Goal: Task Accomplishment & Management: Complete application form

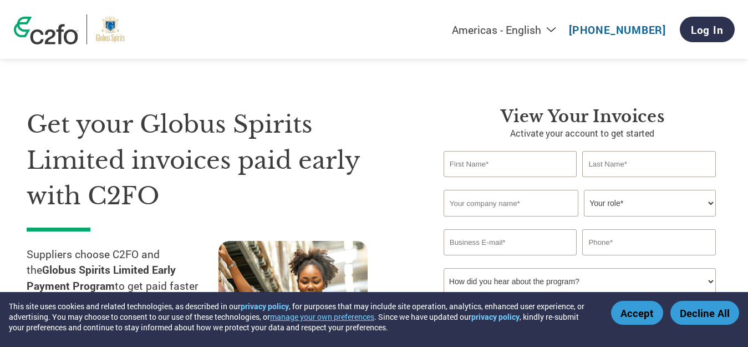
scroll to position [55, 0]
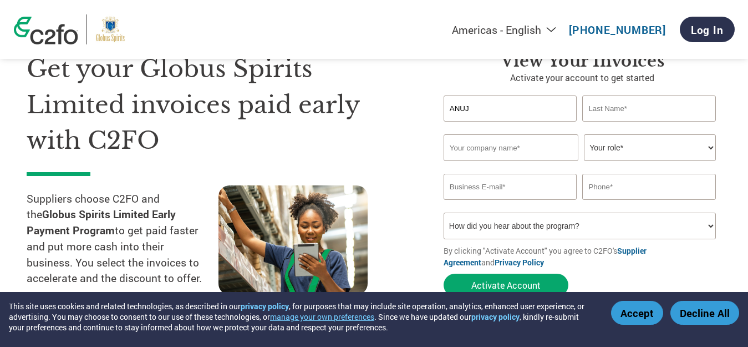
type input "ANUJ"
type input "[DEMOGRAPHIC_DATA]"
click at [497, 149] on input "text" at bounding box center [511, 147] width 135 height 27
type input "PARMESHTHI ENTERPRISES"
click at [649, 155] on select "Your role* CFO Controller Credit Manager Finance Director Treasurer CEO Preside…" at bounding box center [650, 147] width 132 height 27
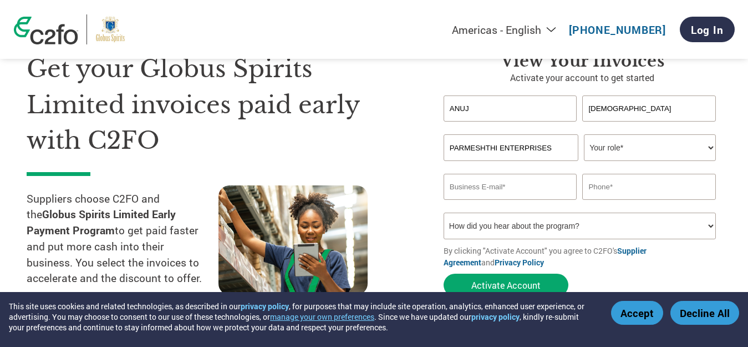
select select "OWNER_FOUNDER"
click at [584, 134] on select "Your role* CFO Controller Credit Manager Finance Director Treasurer CEO Preside…" at bounding box center [650, 147] width 132 height 27
click at [512, 186] on input "email" at bounding box center [511, 187] width 134 height 26
type input "A"
type input "[EMAIL_ADDRESS][DOMAIN_NAME]"
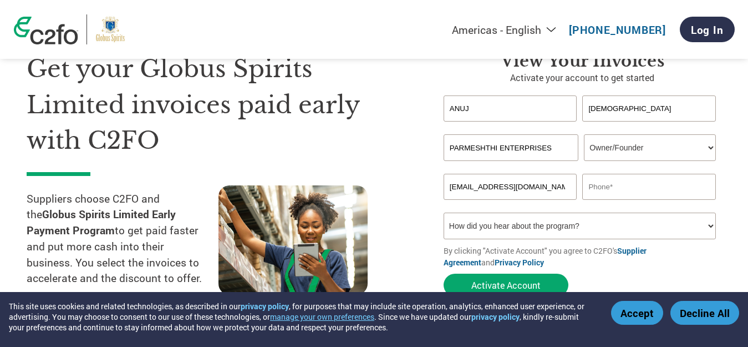
click at [650, 181] on input "text" at bounding box center [649, 187] width 134 height 26
type input "9650607246"
click at [565, 227] on select "How did you hear about the program? Received a letter Email Social Media Online…" at bounding box center [580, 225] width 272 height 27
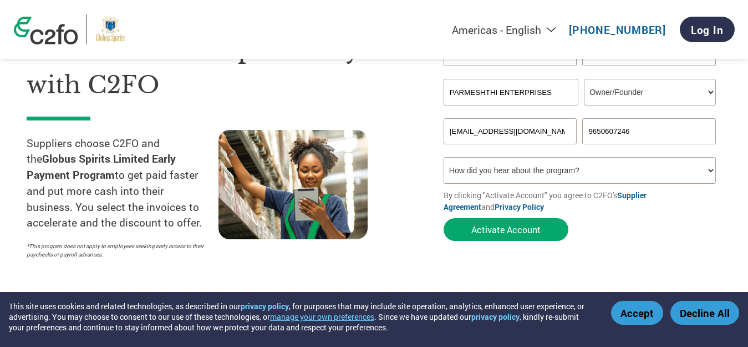
click at [557, 173] on select "How did you hear about the program? Received a letter Email Social Media Online…" at bounding box center [580, 170] width 272 height 27
select select "Email"
click at [444, 157] on select "How did you hear about the program? Received a letter Email Social Media Online…" at bounding box center [580, 170] width 272 height 27
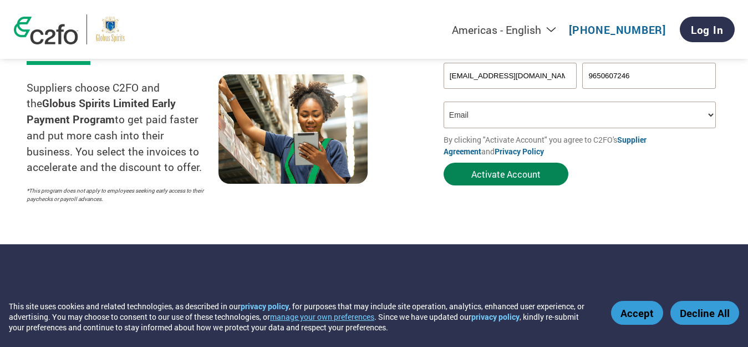
click at [516, 178] on button "Activate Account" at bounding box center [506, 173] width 125 height 23
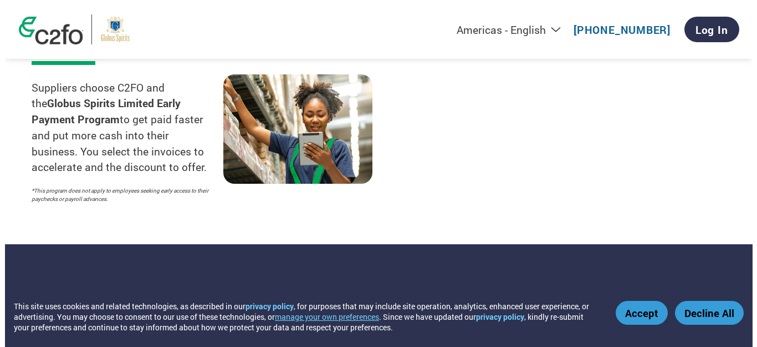
scroll to position [0, 0]
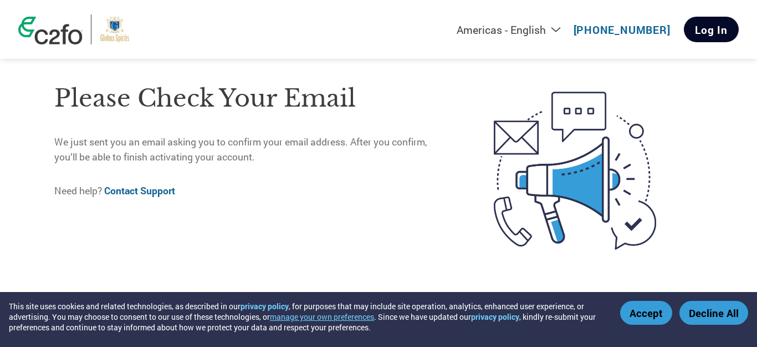
click at [713, 27] on link "Log In" at bounding box center [711, 30] width 55 height 26
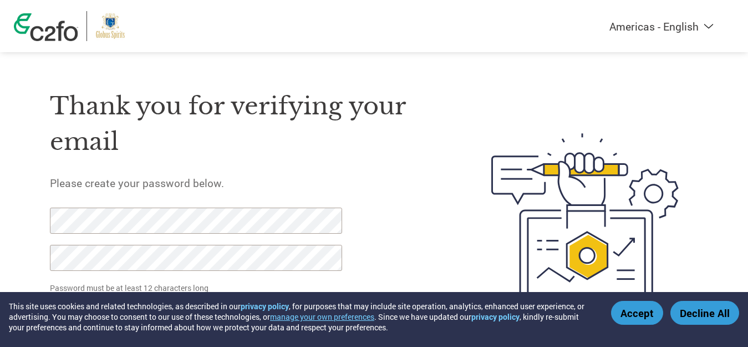
scroll to position [47, 0]
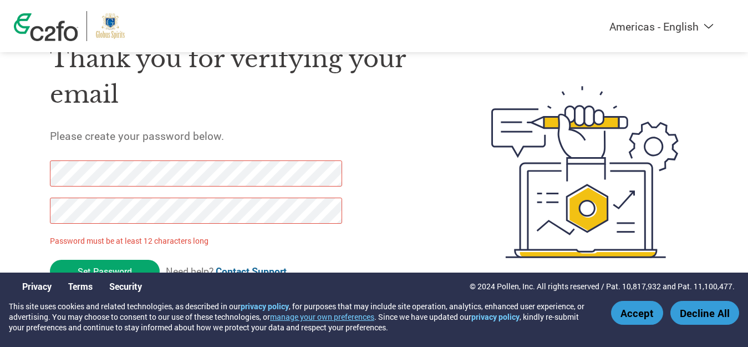
drag, startPoint x: 129, startPoint y: 264, endPoint x: 40, endPoint y: 172, distance: 127.5
click at [40, 172] on div "Thank you for verifying your email Please create your password below. Password …" at bounding box center [374, 172] width 721 height 294
click at [39, 226] on div "Thank you for verifying your email Please create your password below. Password …" at bounding box center [374, 172] width 721 height 294
click at [0, 168] on div "Americas - English Américas - Español Américas - Português Amériques - Français…" at bounding box center [374, 127] width 748 height 349
click at [101, 265] on input "Set Password" at bounding box center [105, 271] width 110 height 23
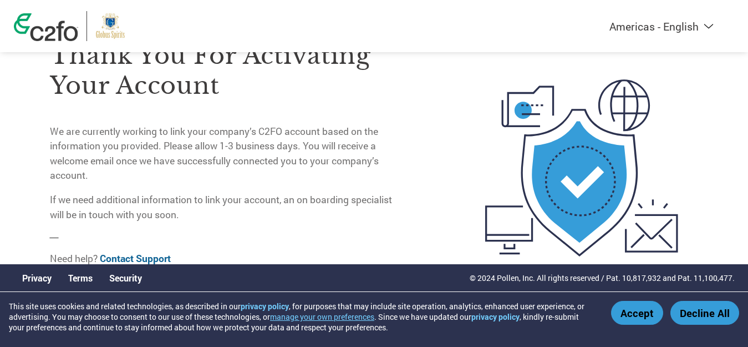
scroll to position [0, 0]
